Goal: Information Seeking & Learning: Check status

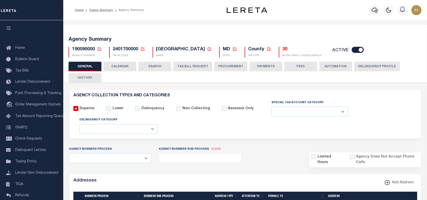
select select
click at [122, 68] on button "CALENDAR" at bounding box center [119, 67] width 33 height 10
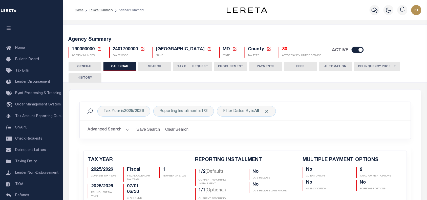
checkbox input "false"
type input "2"
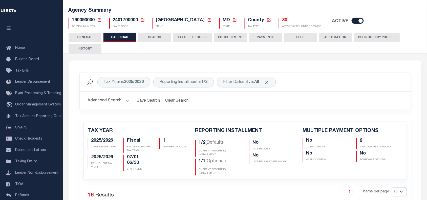
scroll to position [28, 0]
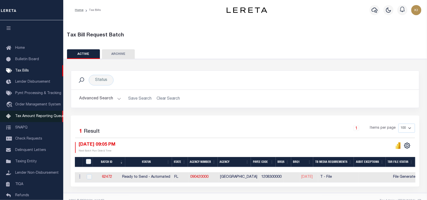
click at [27, 118] on span "Tax Amount Reporting Queue" at bounding box center [39, 117] width 49 height 4
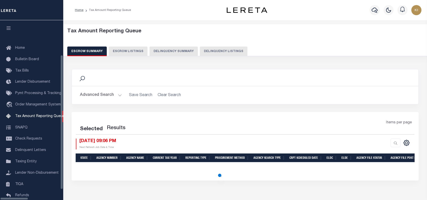
select select "HI"
select select "100"
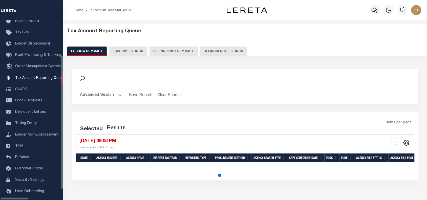
select select "100"
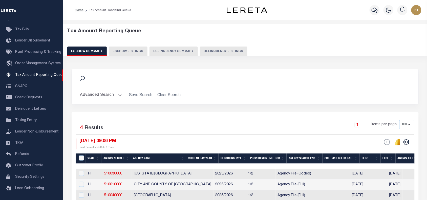
click at [118, 96] on button "Advanced Search" at bounding box center [101, 95] width 42 height 10
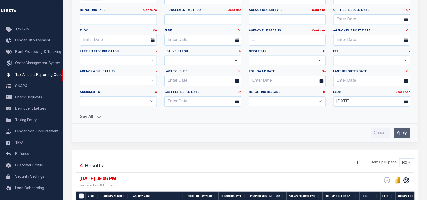
scroll to position [146, 0]
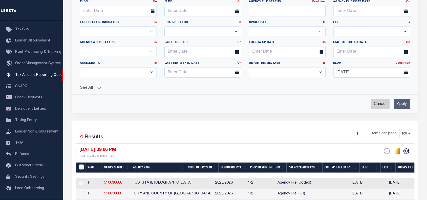
click at [377, 106] on input "Cancel" at bounding box center [380, 104] width 19 height 10
checkbox input "true"
select select
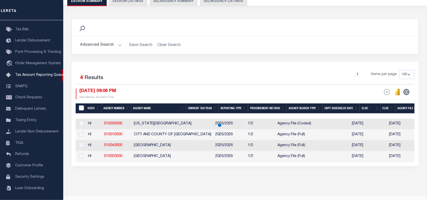
scroll to position [49, 0]
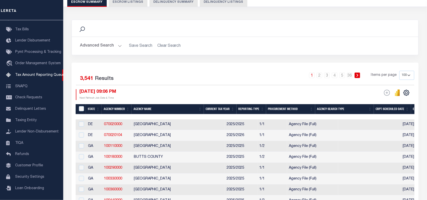
click at [118, 46] on button "Advanced Search" at bounding box center [101, 46] width 42 height 10
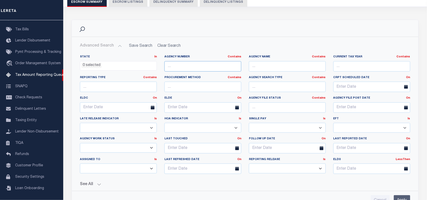
click at [187, 66] on input "text" at bounding box center [202, 66] width 77 height 10
paste input "08037299"
click at [175, 68] on input "08037299" at bounding box center [202, 66] width 77 height 10
paste input "190090000"
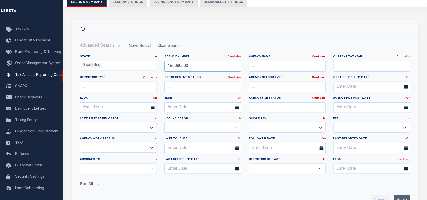
scroll to position [118, 0]
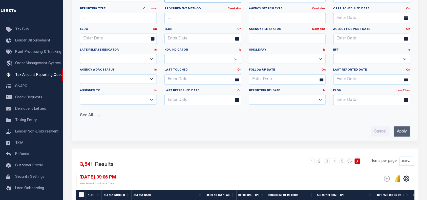
type input "190090000"
click at [401, 132] on input "Apply" at bounding box center [402, 131] width 16 height 10
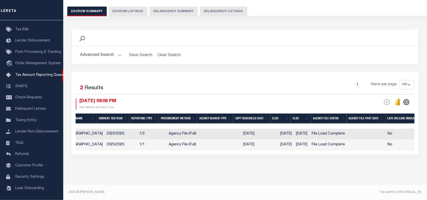
scroll to position [0, 0]
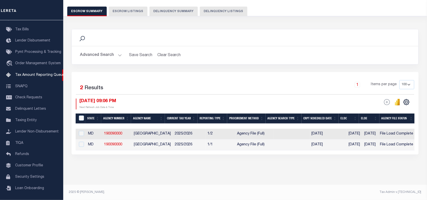
click at [216, 81] on div "1 Items per page 10 25 50 100 500" at bounding box center [288, 86] width 252 height 13
